Goal: Find specific page/section: Find specific page/section

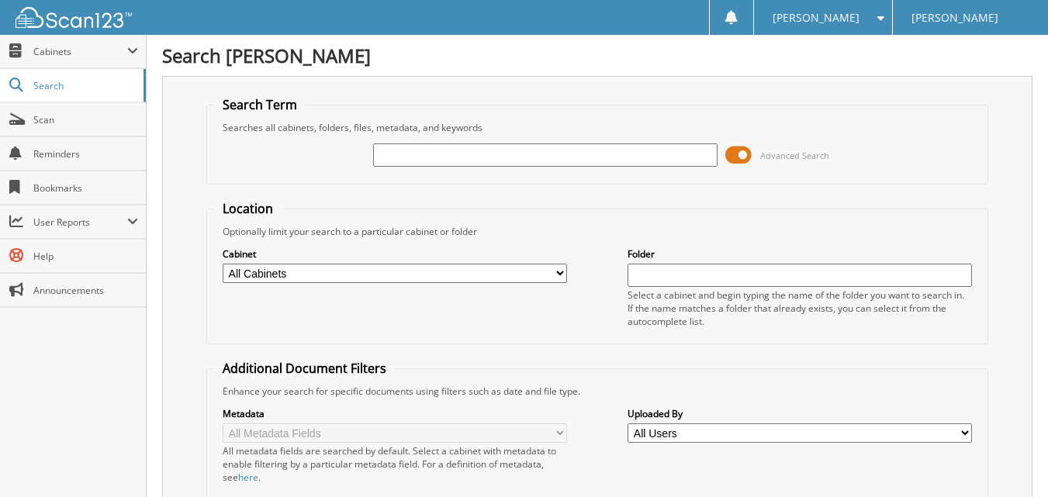
click at [555, 164] on input "text" at bounding box center [545, 154] width 344 height 23
type input "273123"
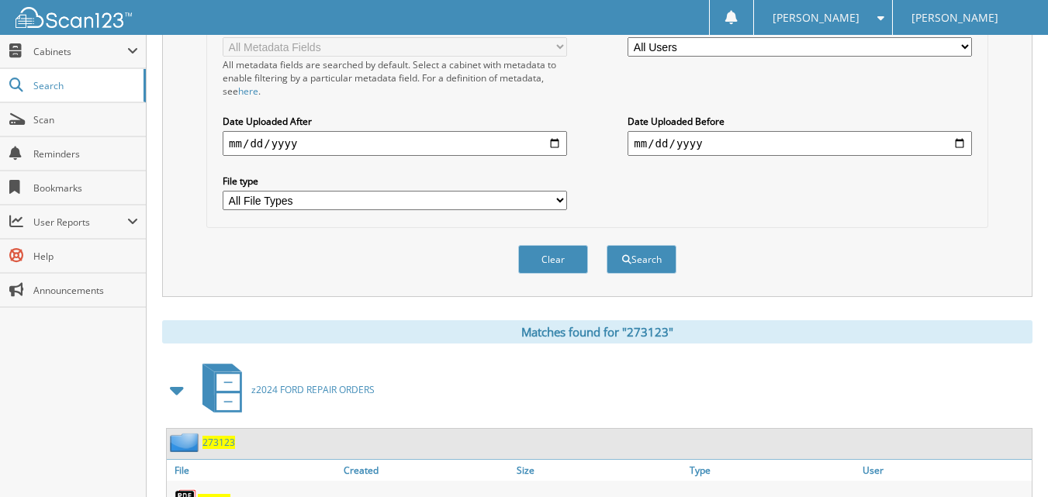
scroll to position [491, 0]
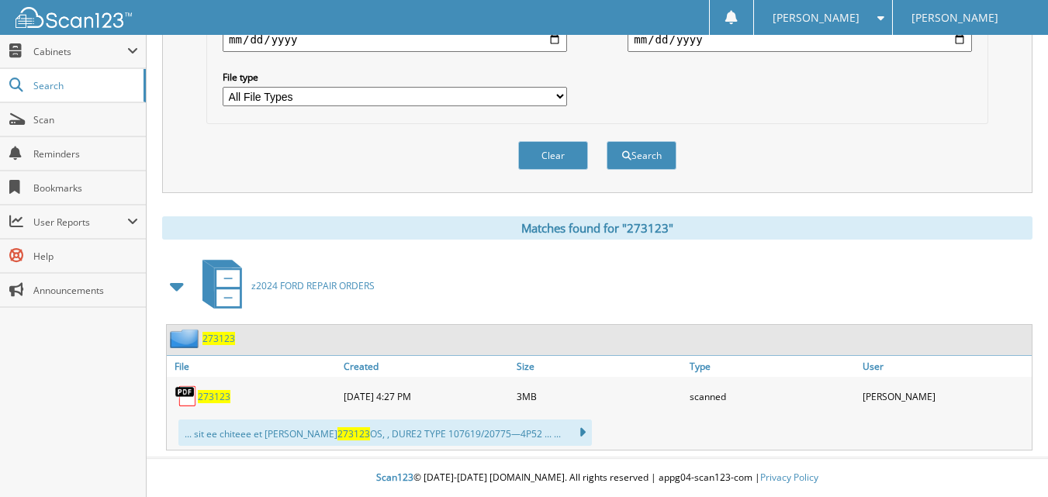
click at [210, 396] on span "273123" at bounding box center [214, 396] width 33 height 13
